Goal: Task Accomplishment & Management: Manage account settings

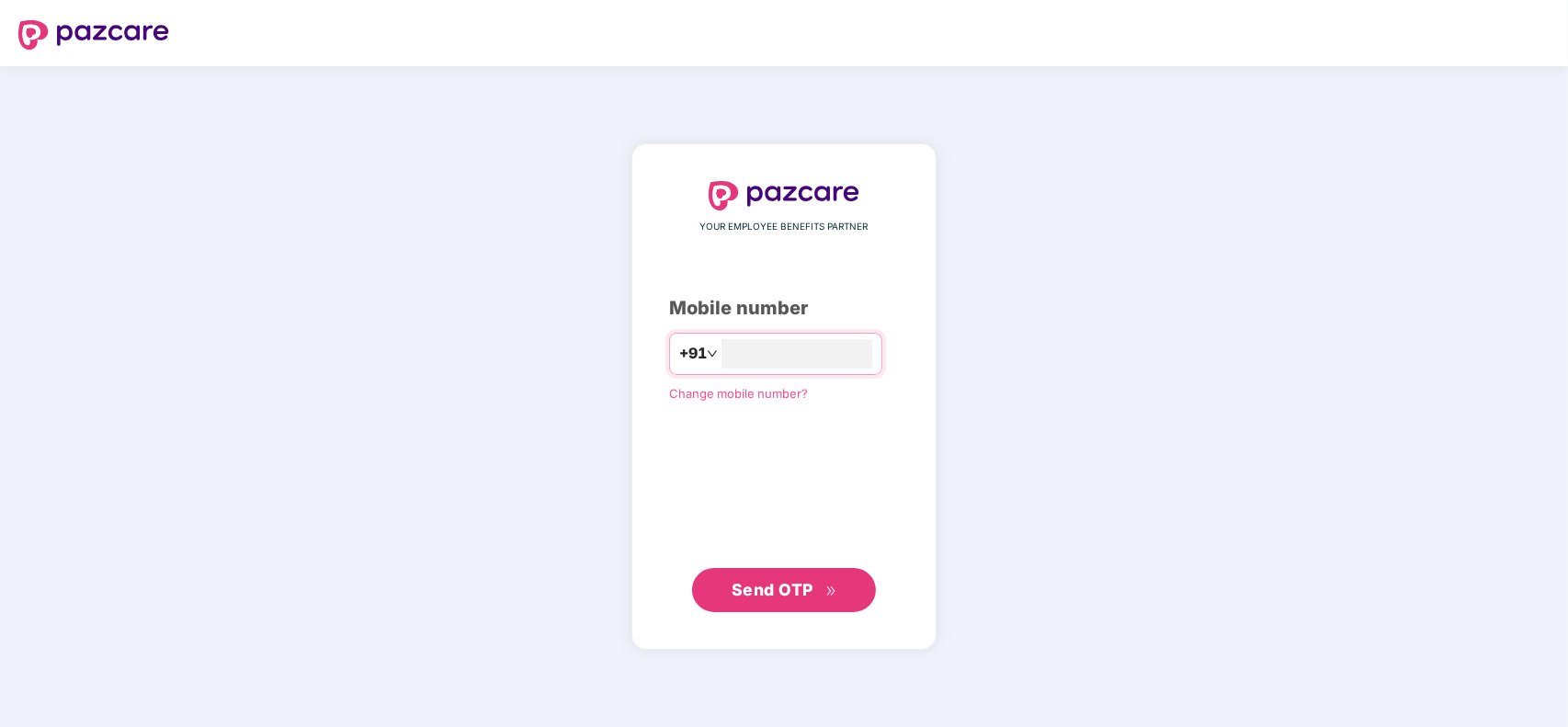
type input "**********"
click at [765, 590] on span "Send OTP" at bounding box center [772, 590] width 82 height 19
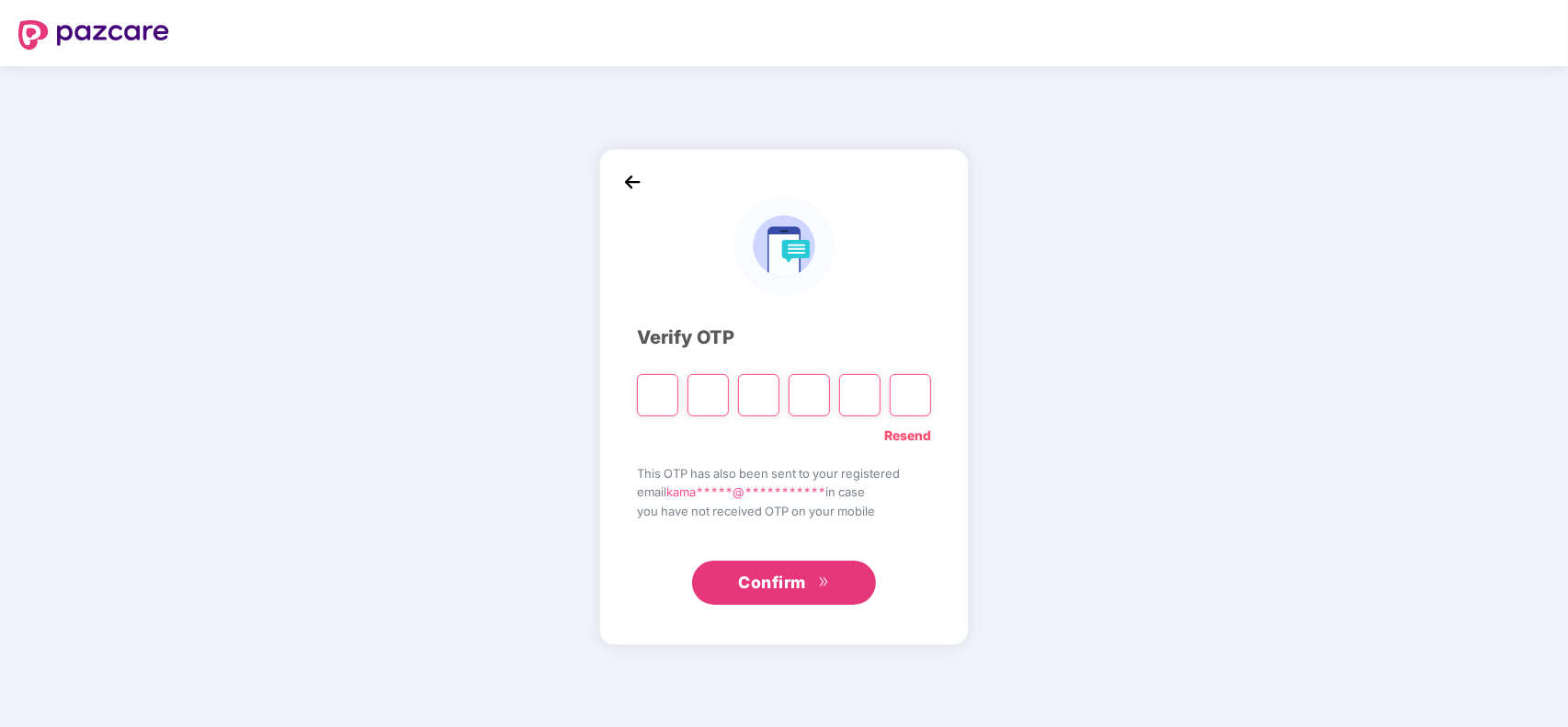
type input "*"
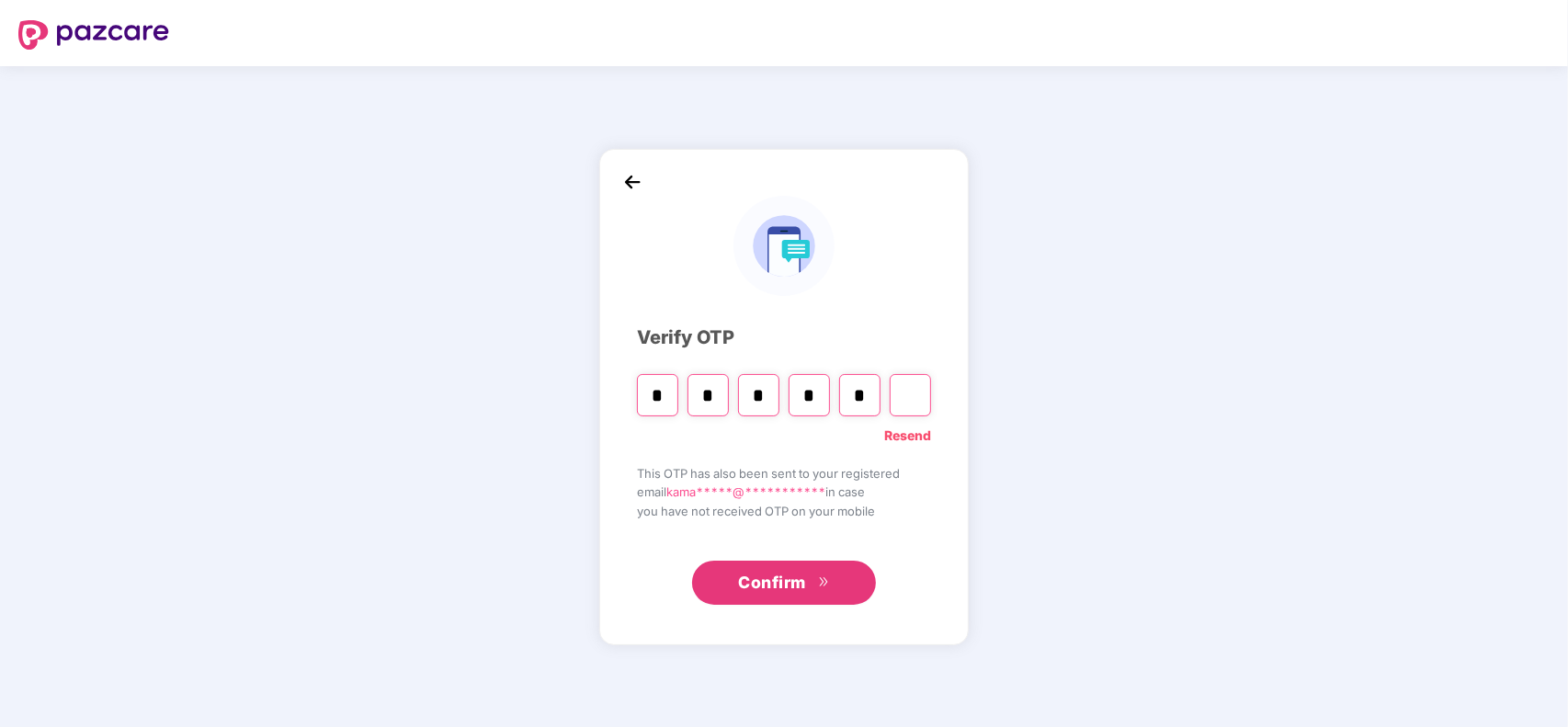
type input "*"
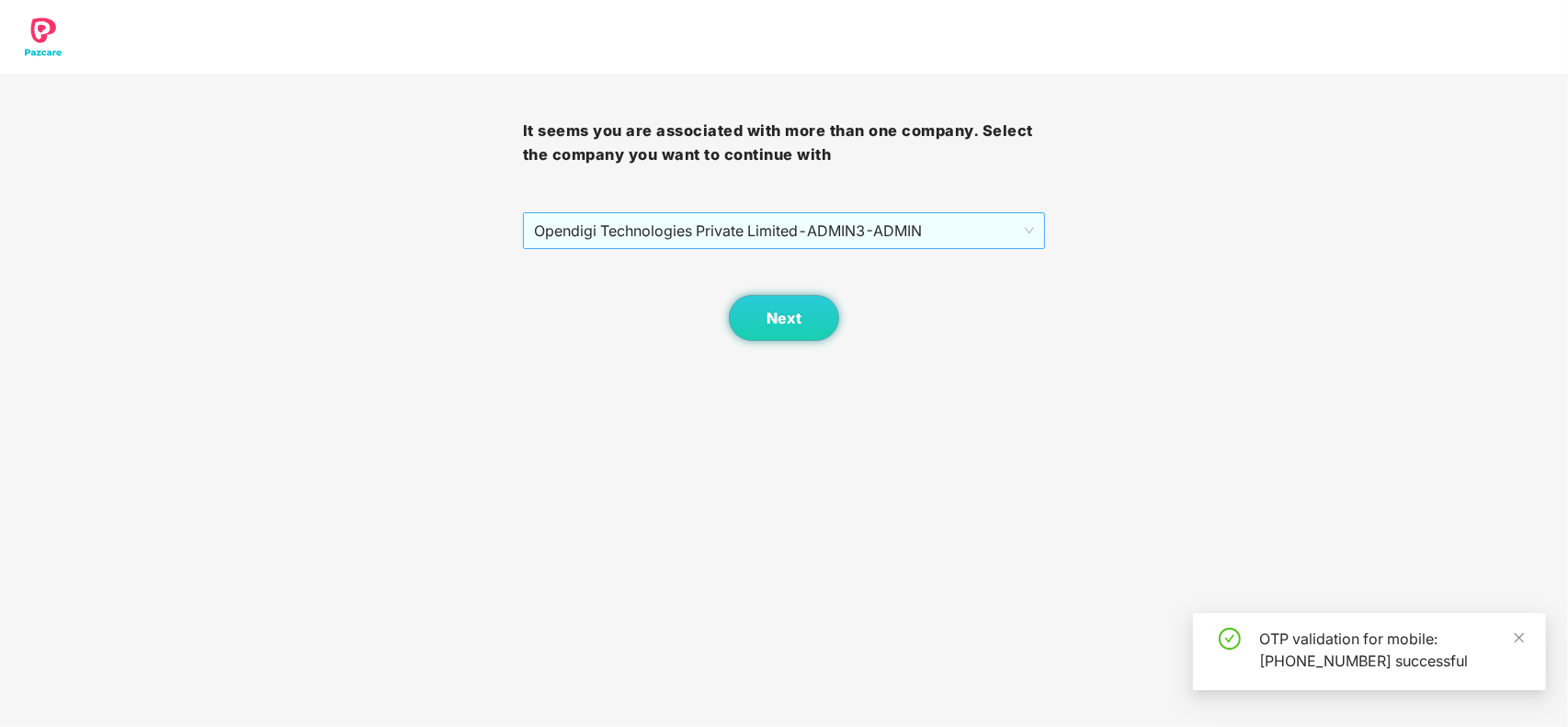
click at [783, 220] on span "Opendigi Technologies Private Limited - ADMIN3 - ADMIN" at bounding box center [784, 231] width 501 height 35
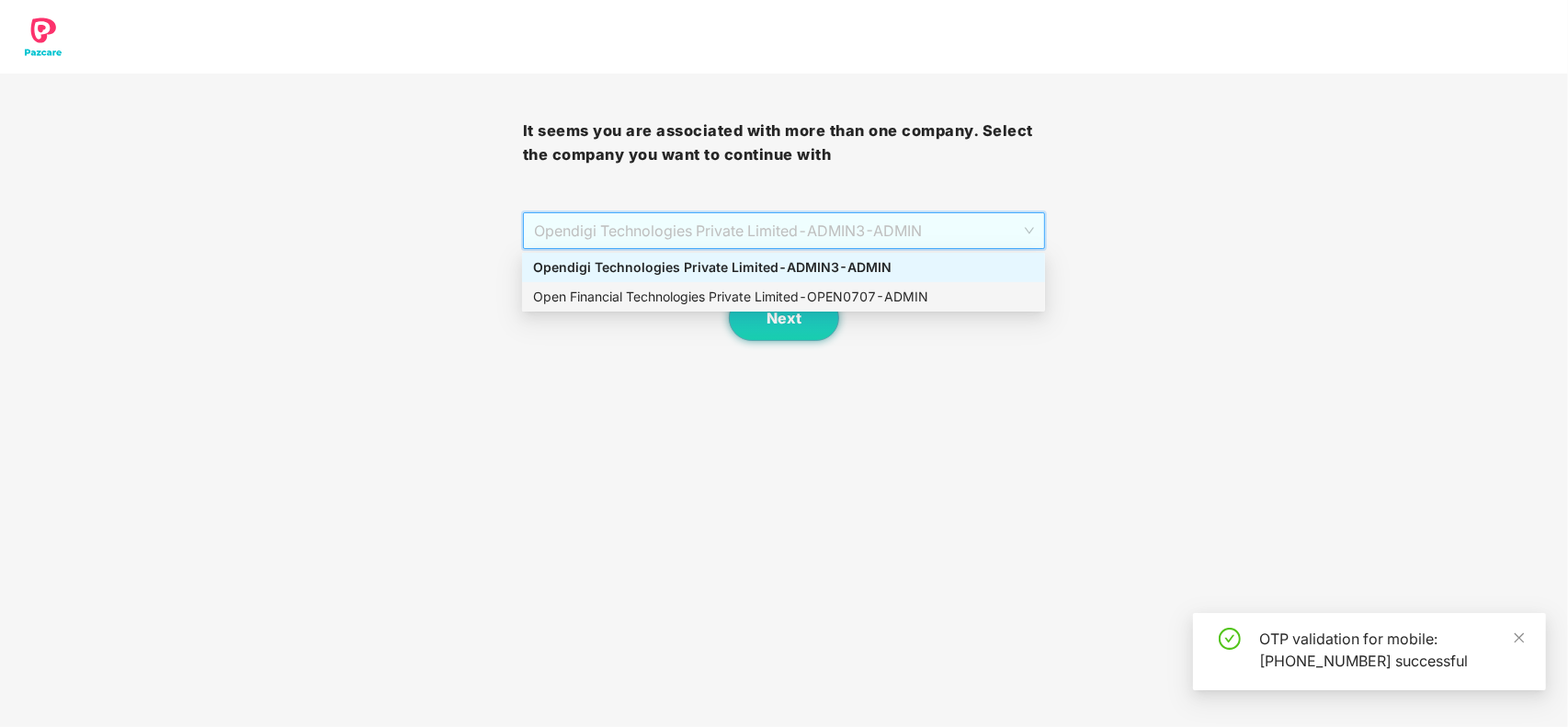
click at [662, 306] on div "Open Financial Technologies Private Limited - OPEN0707 - ADMIN" at bounding box center [783, 297] width 501 height 20
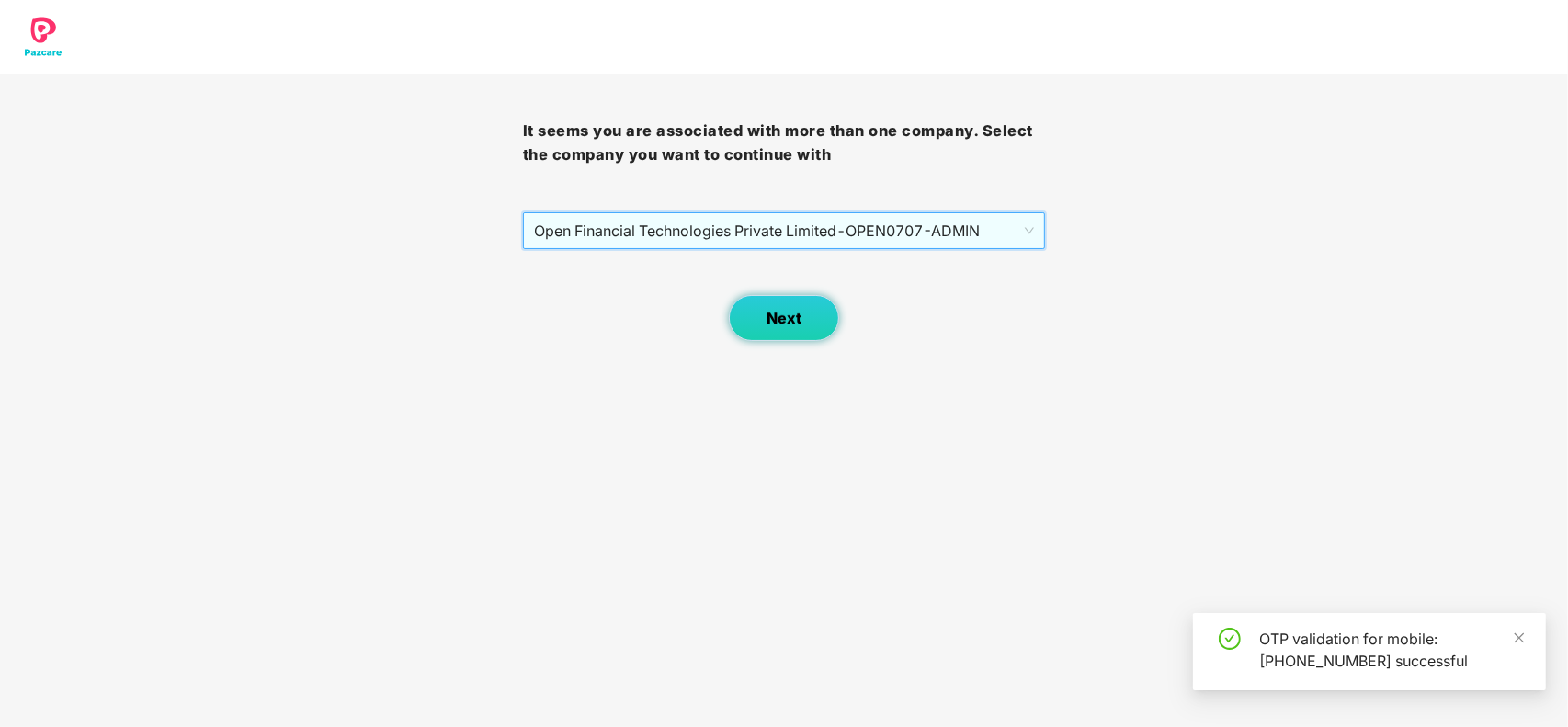
click at [778, 313] on span "Next" at bounding box center [784, 318] width 35 height 18
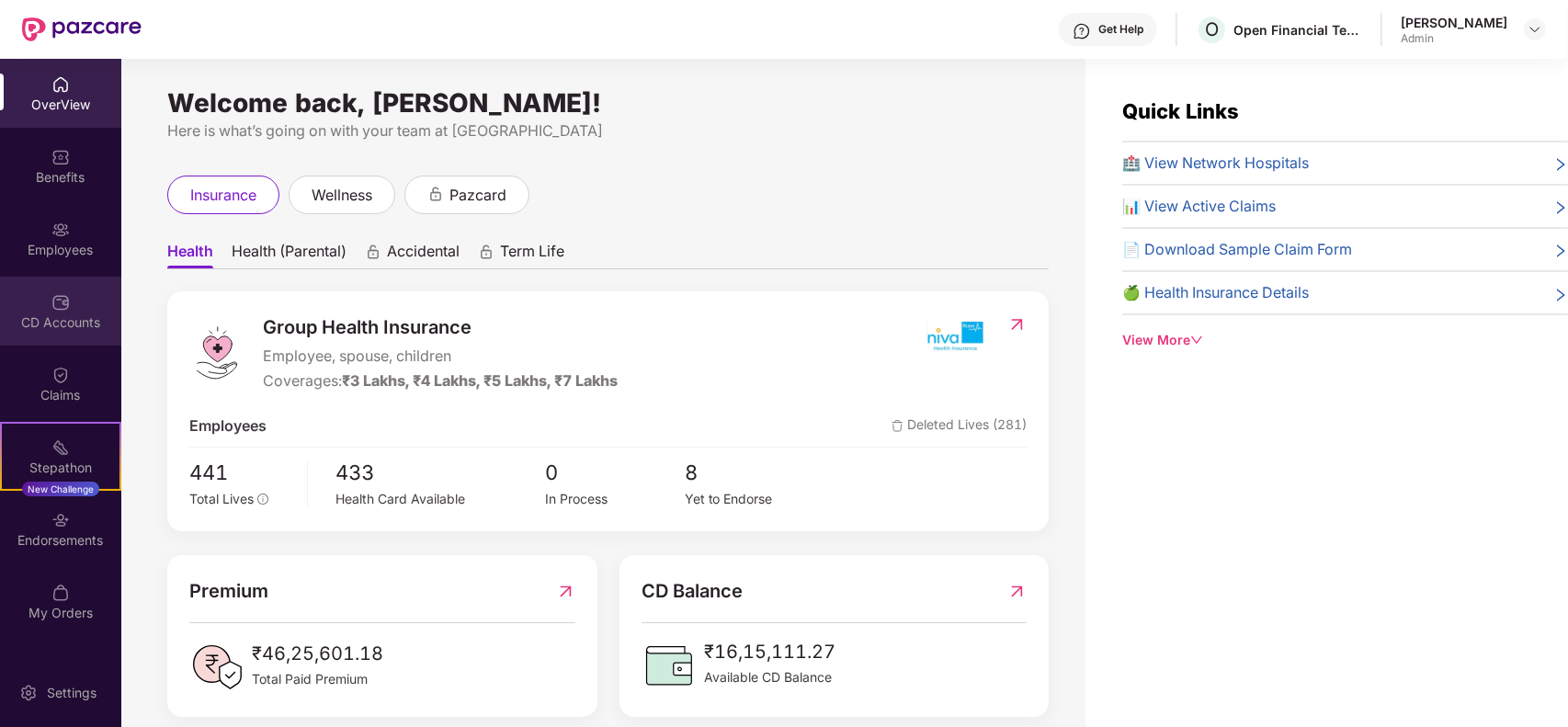
click at [84, 297] on div "CD Accounts" at bounding box center [61, 311] width 122 height 69
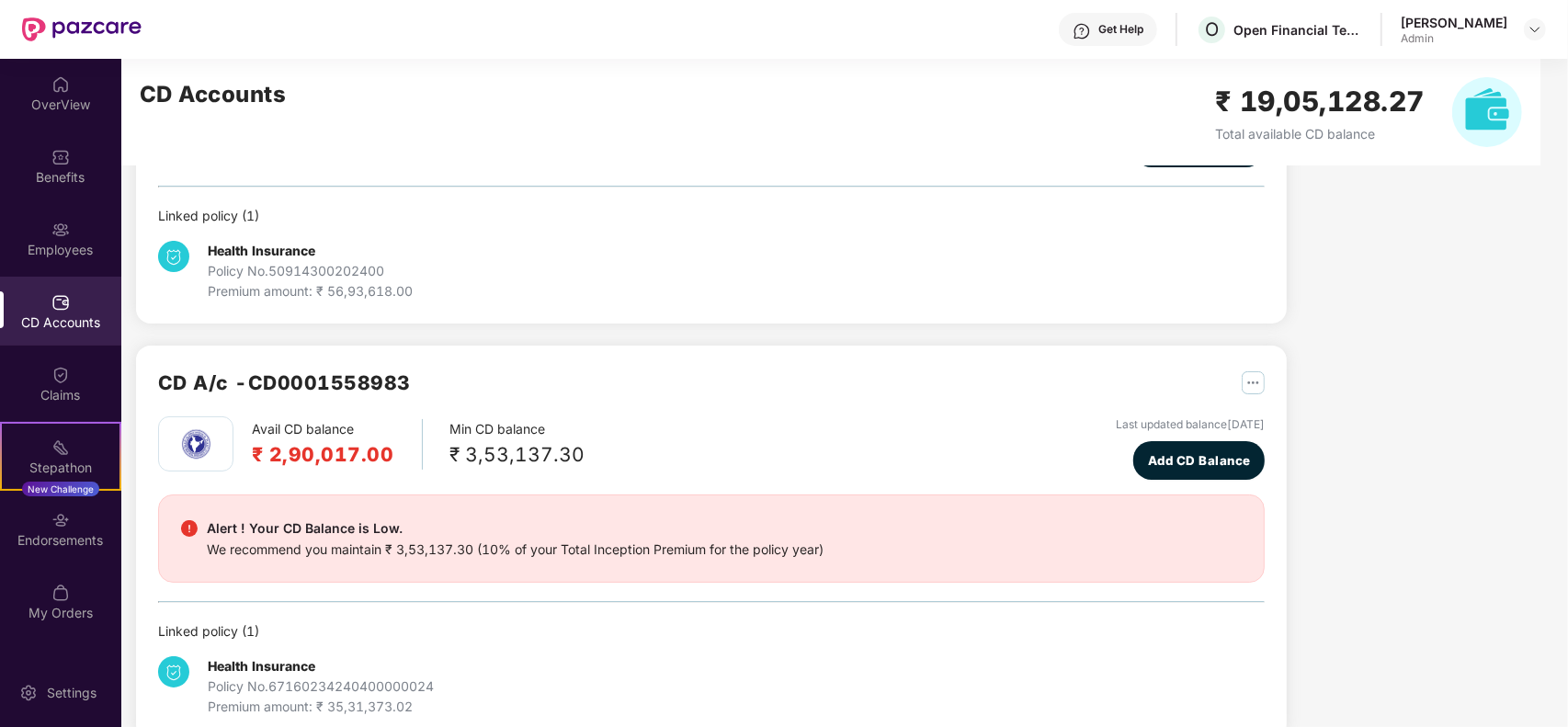
scroll to position [188, 0]
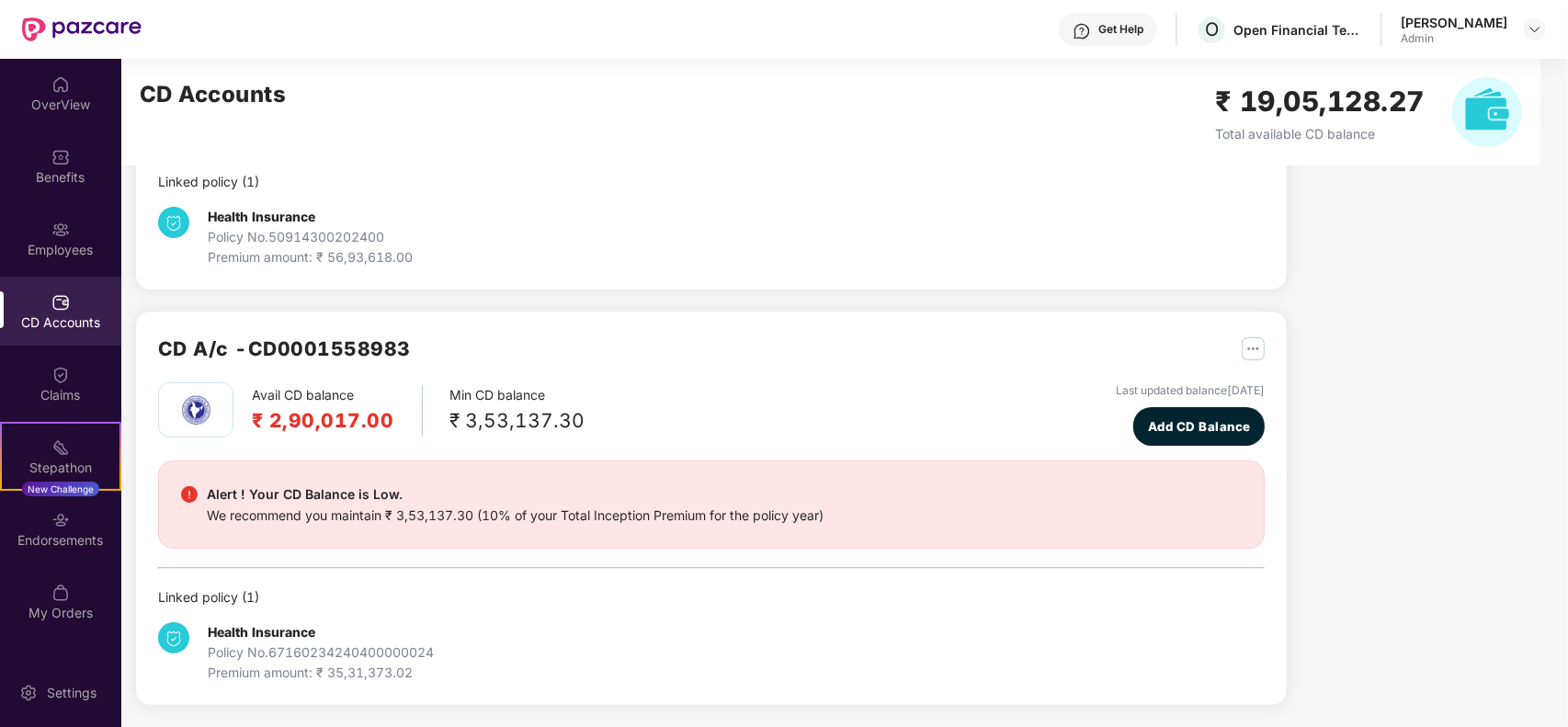
click at [350, 646] on div "Policy No. 67160234240400000024" at bounding box center [320, 653] width 226 height 20
click at [232, 645] on div "Policy No. 67160234240400000024" at bounding box center [320, 653] width 226 height 20
click at [303, 686] on div "CD A/c - CD0001558983 Avail CD balance ₹ 2,90,017.00 Min CD balance ₹ 3,53,137.…" at bounding box center [712, 508] width 1151 height 393
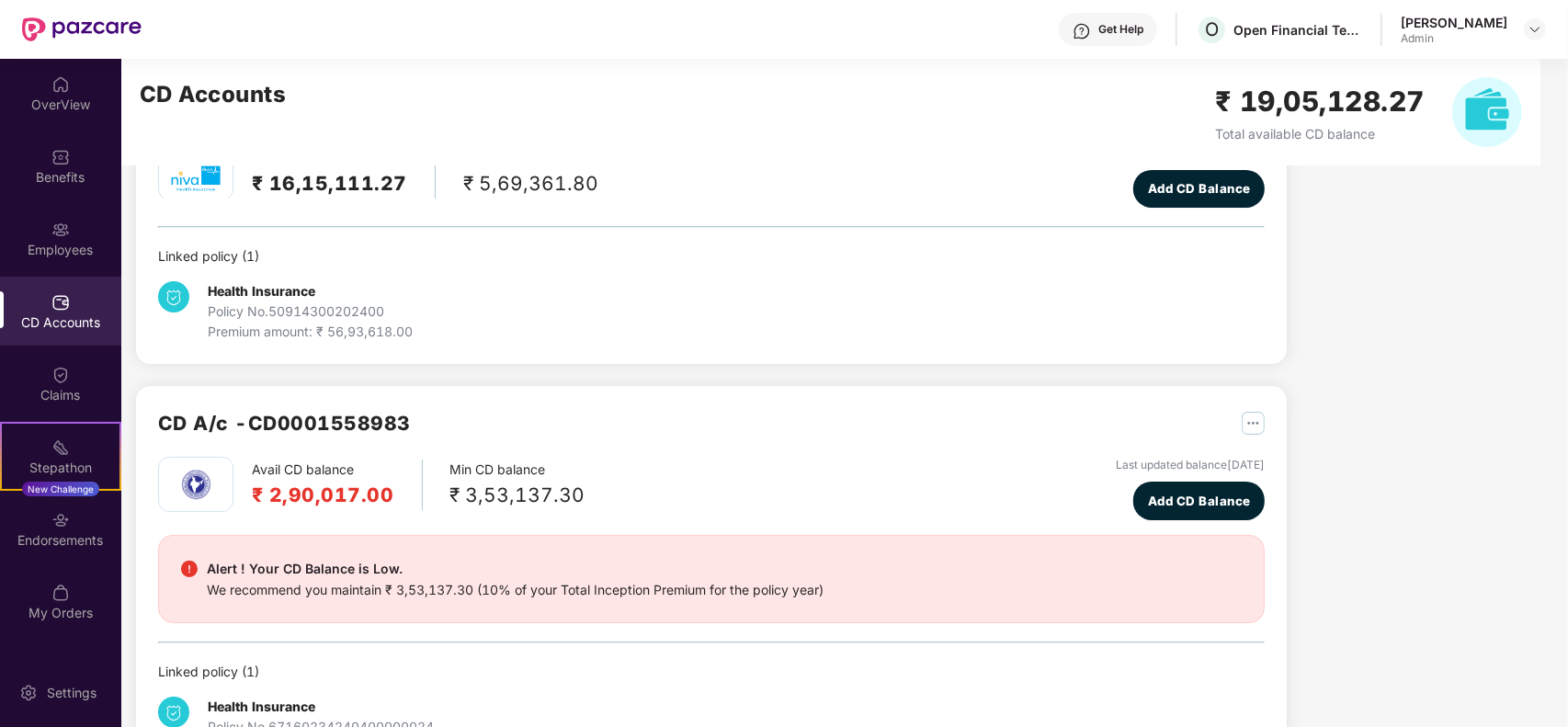
scroll to position [74, 0]
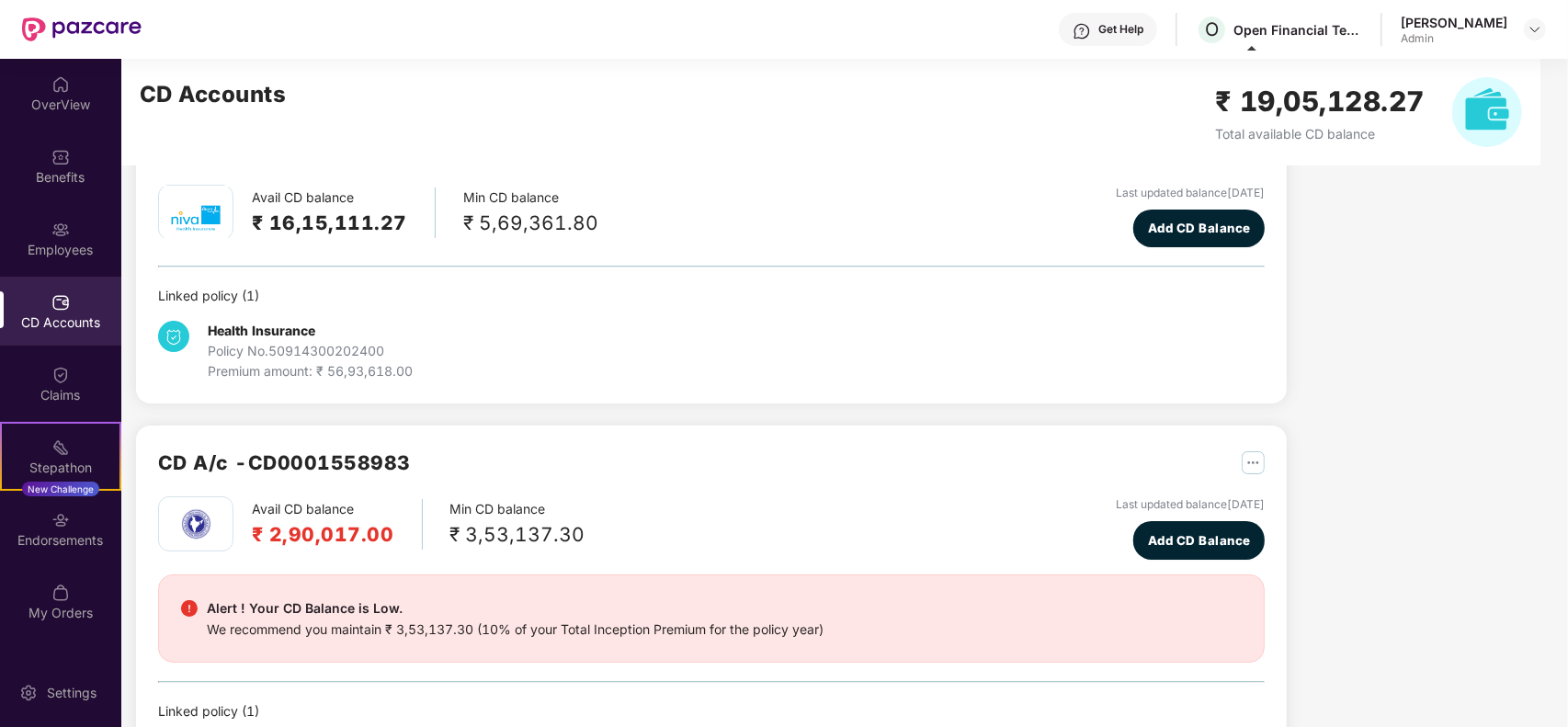
click at [1085, 416] on div "CD A/c - 50914300202400 Avail CD balance ₹ 16,15,111.27 Min CD balance ₹ 5,69,3…" at bounding box center [712, 467] width 1151 height 706
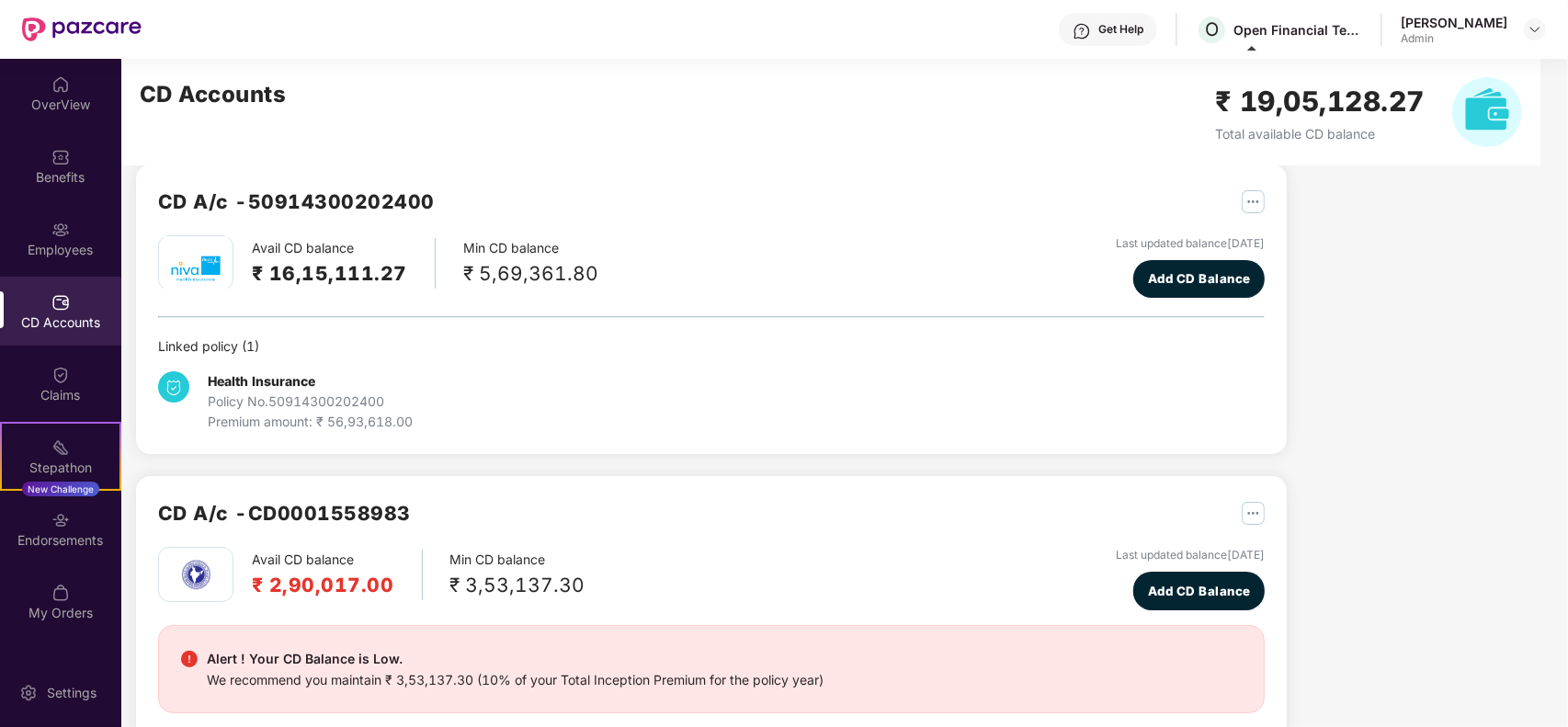
scroll to position [0, 0]
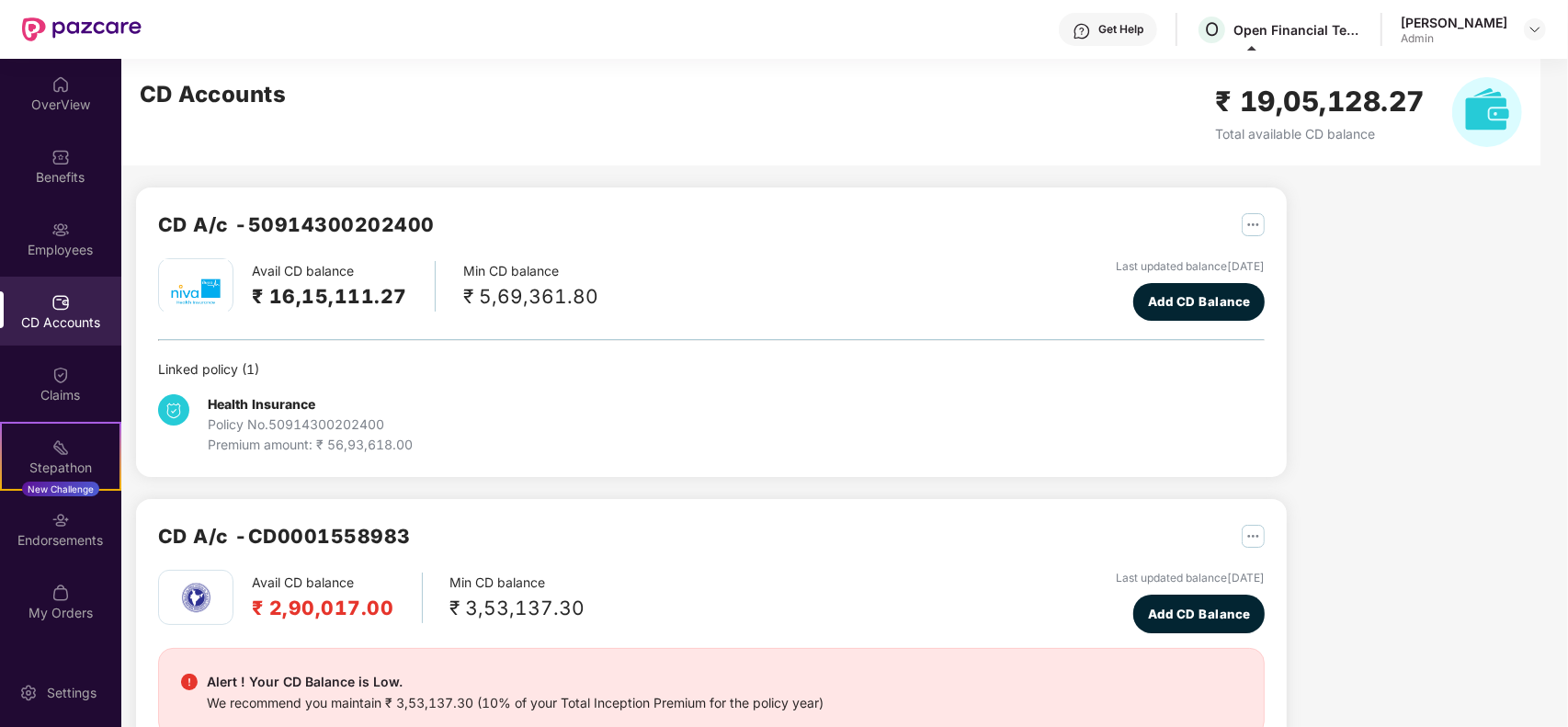
drag, startPoint x: 1221, startPoint y: 228, endPoint x: 1234, endPoint y: 228, distance: 13.0
click at [1220, 228] on div "CD A/c - 50914300202400" at bounding box center [711, 233] width 1107 height 49
click at [1235, 228] on button "button" at bounding box center [1247, 224] width 37 height 30
click at [1261, 259] on div at bounding box center [1262, 263] width 40 height 20
click at [1538, 42] on div "Kamaraj J Admin" at bounding box center [1473, 30] width 145 height 32
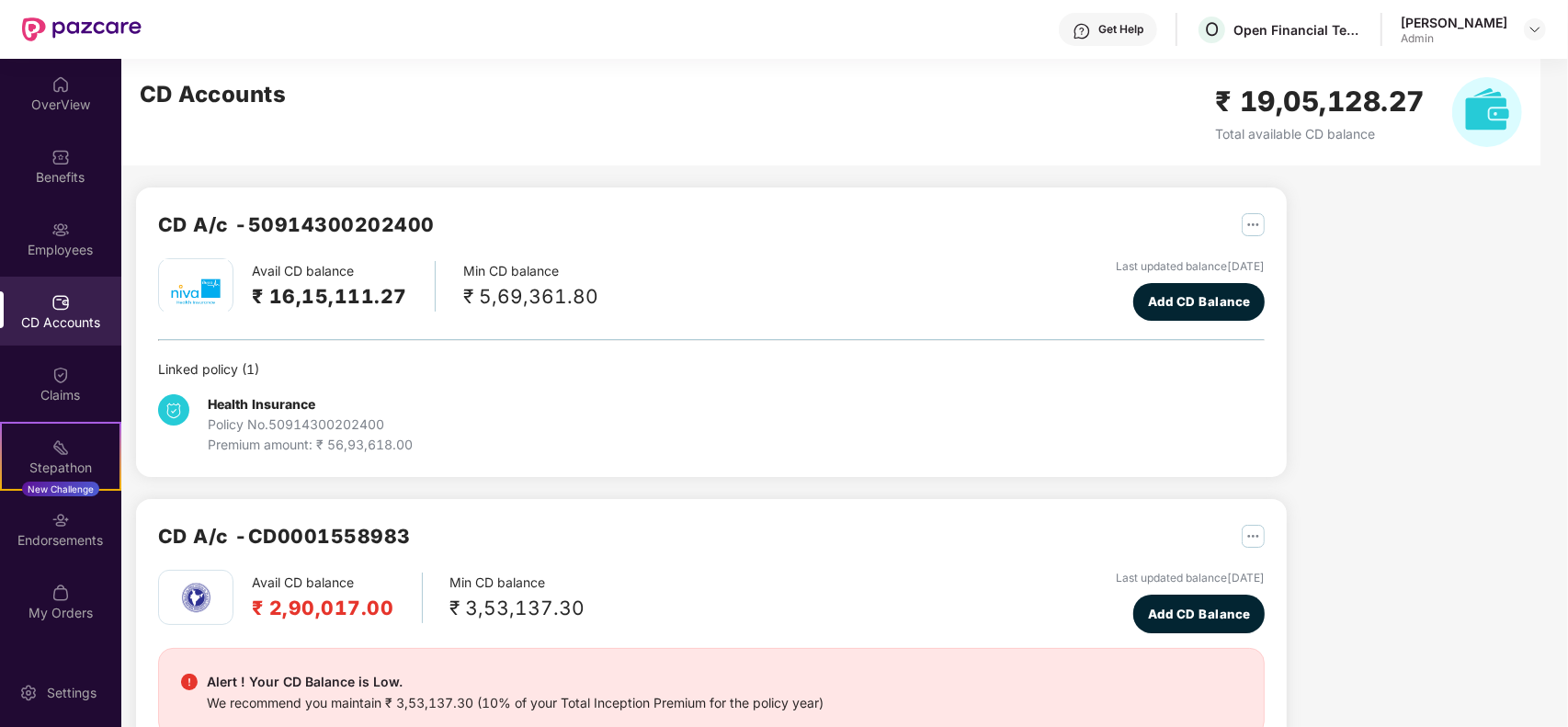
click at [1515, 30] on div "Kamaraj J Admin" at bounding box center [1473, 30] width 145 height 32
click at [1533, 30] on img at bounding box center [1536, 30] width 15 height 15
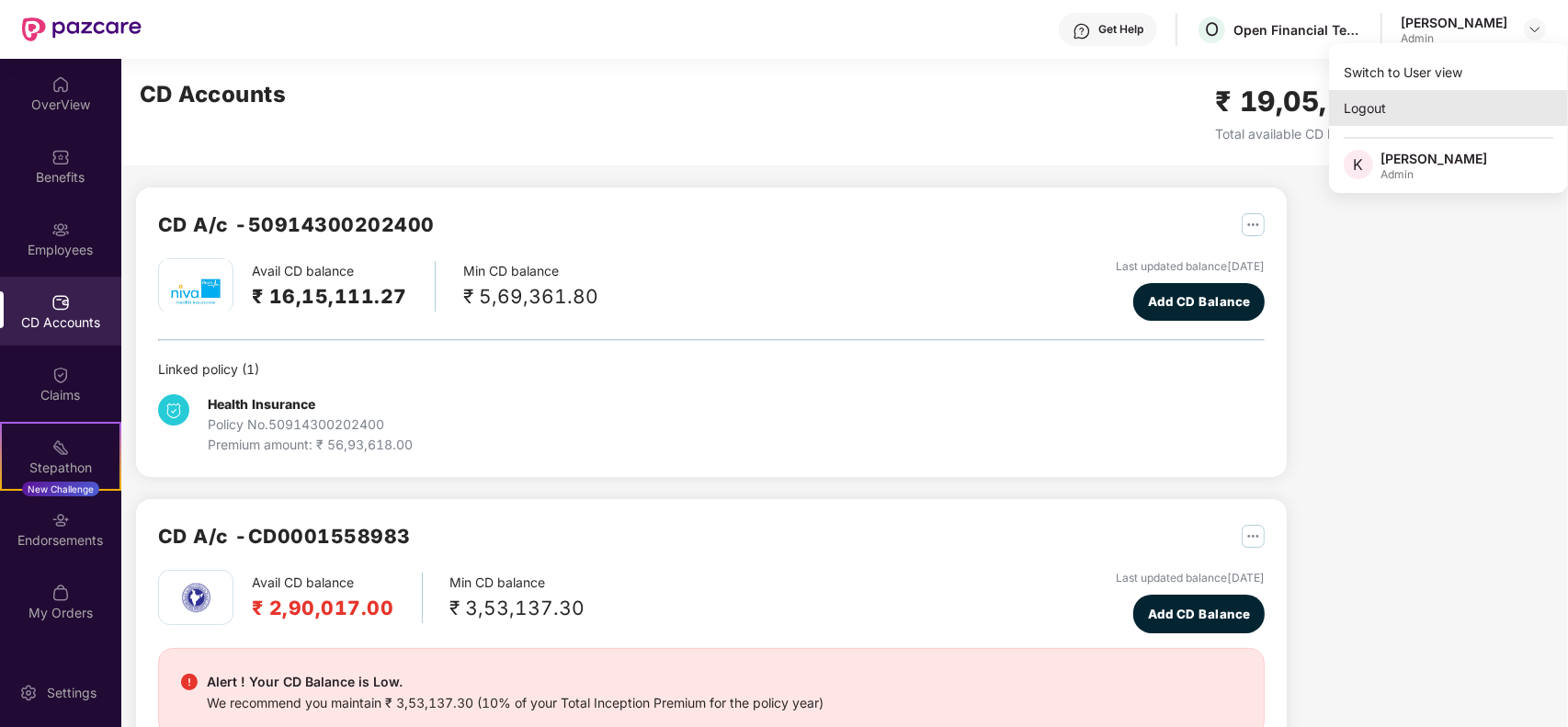
click at [1372, 98] on div "Logout" at bounding box center [1448, 108] width 239 height 36
